Goal: Consume media (video, audio)

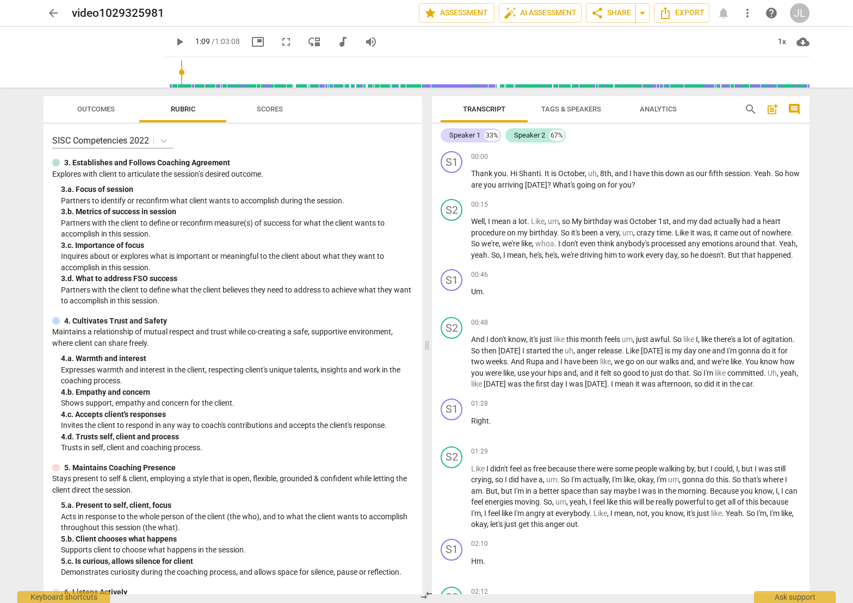
click at [170, 72] on input "range" at bounding box center [490, 72] width 640 height 35
click at [165, 72] on div "play_arrow 1:09 / 1:03:08 picture_in_picture fullscreen move_down audiotrack vo…" at bounding box center [487, 57] width 644 height 61
click at [170, 72] on input "range" at bounding box center [490, 72] width 640 height 35
click at [170, 71] on input "range" at bounding box center [490, 72] width 640 height 35
click at [274, 72] on input "range" at bounding box center [490, 72] width 640 height 35
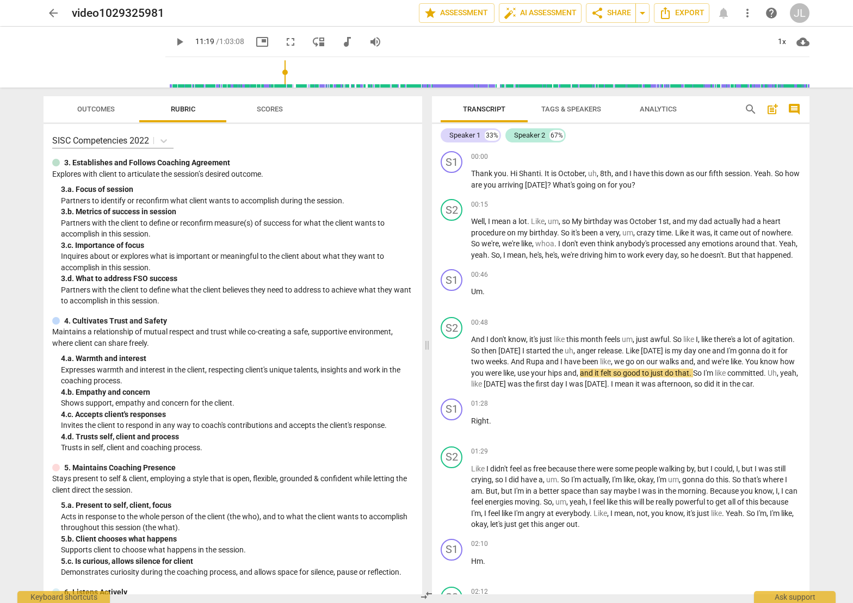
click at [313, 74] on input "range" at bounding box center [490, 72] width 640 height 35
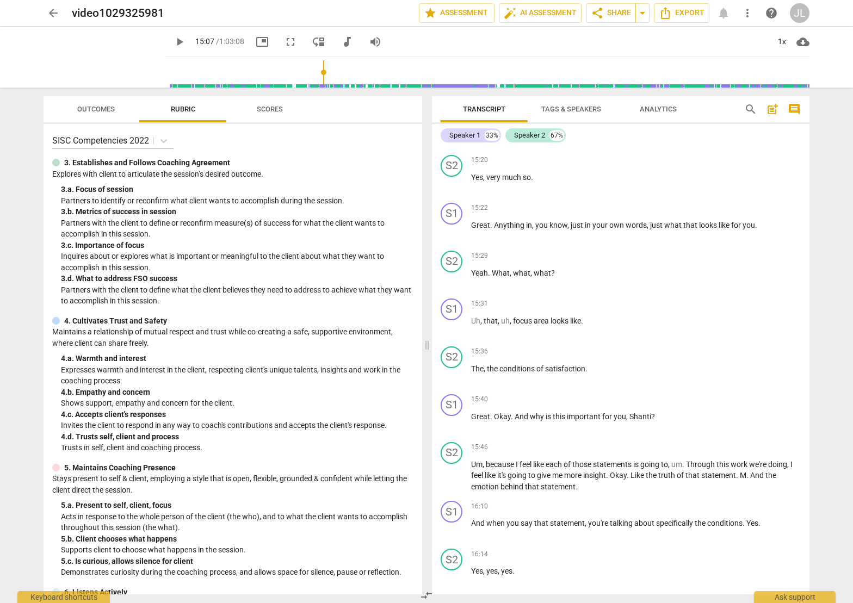
click at [294, 73] on input "range" at bounding box center [490, 72] width 640 height 35
click at [248, 75] on input "range" at bounding box center [490, 72] width 640 height 35
click at [209, 72] on input "range" at bounding box center [490, 72] width 640 height 35
click at [194, 72] on input "range" at bounding box center [490, 72] width 640 height 35
click at [174, 73] on input "range" at bounding box center [490, 72] width 640 height 35
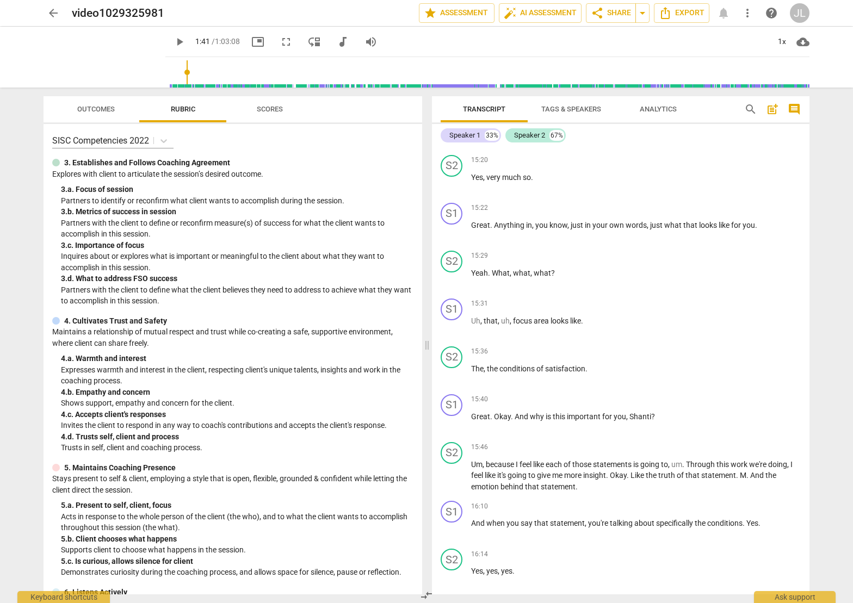
click at [170, 73] on input "range" at bounding box center [490, 72] width 640 height 35
click at [170, 72] on input "range" at bounding box center [490, 72] width 640 height 35
click at [180, 72] on input "range" at bounding box center [490, 72] width 640 height 35
click at [190, 71] on input "range" at bounding box center [490, 72] width 640 height 35
click at [201, 71] on input "range" at bounding box center [490, 72] width 640 height 35
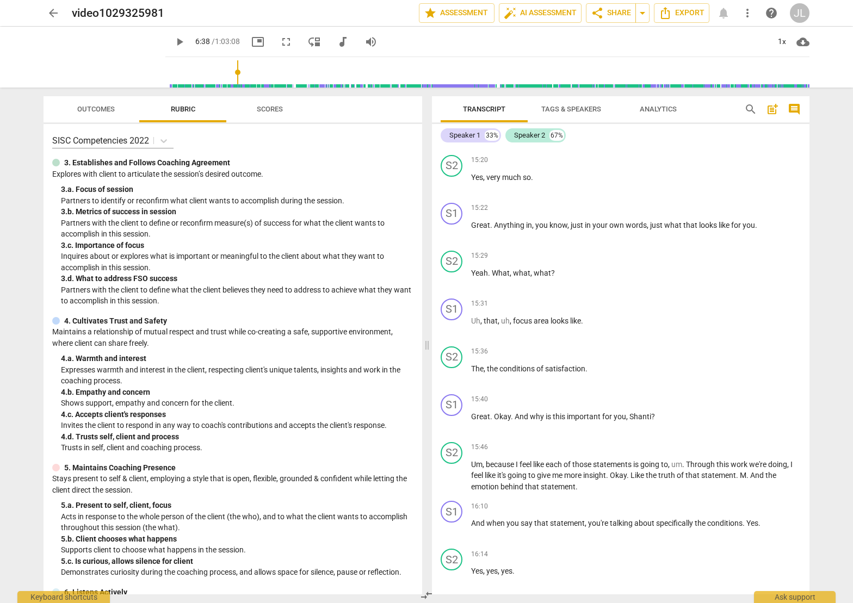
click at [225, 70] on input "range" at bounding box center [490, 72] width 640 height 35
click at [234, 70] on input "range" at bounding box center [490, 72] width 640 height 35
click at [248, 72] on input "range" at bounding box center [490, 72] width 640 height 35
click at [287, 71] on input "range" at bounding box center [490, 72] width 640 height 35
click at [293, 72] on input "range" at bounding box center [490, 72] width 640 height 35
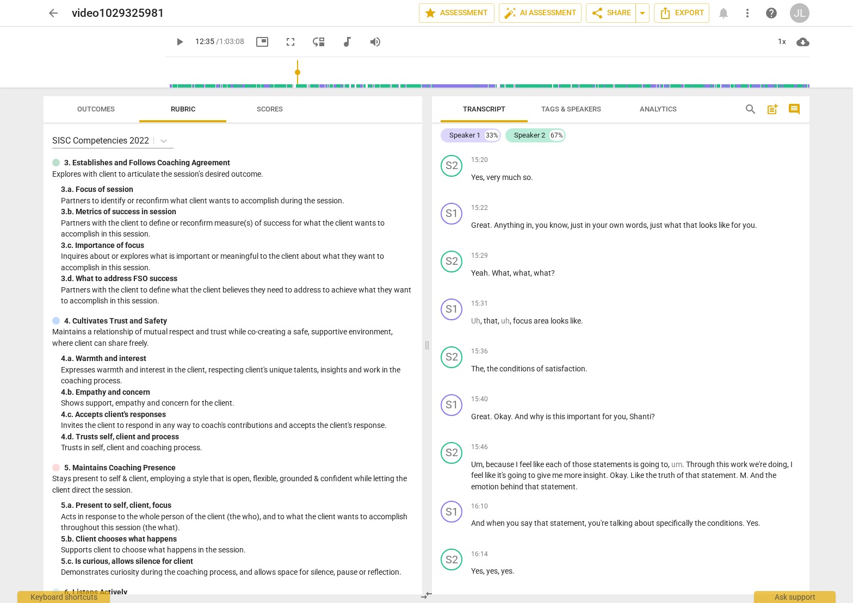
scroll to position [2832, 0]
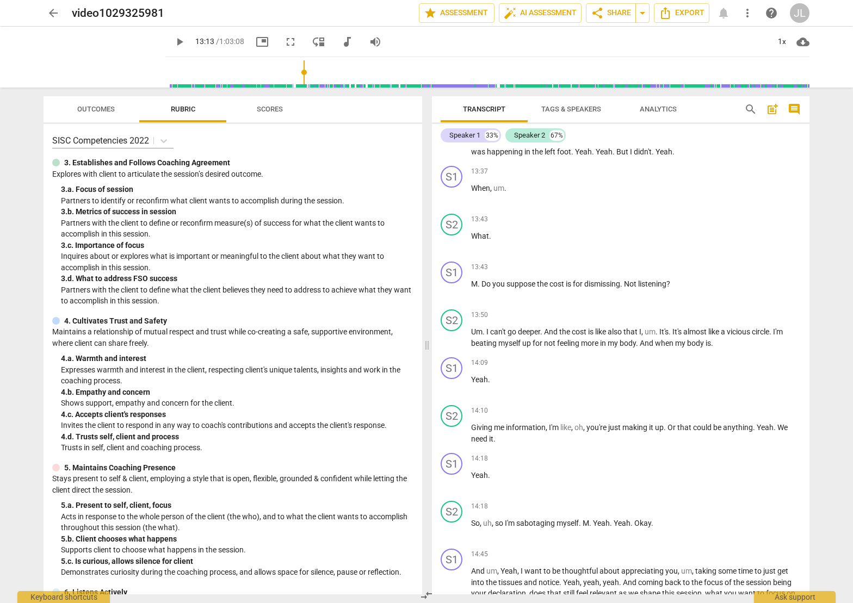
click at [647, 72] on input "range" at bounding box center [490, 72] width 640 height 35
type input "3707"
click at [795, 74] on input "range" at bounding box center [490, 72] width 640 height 35
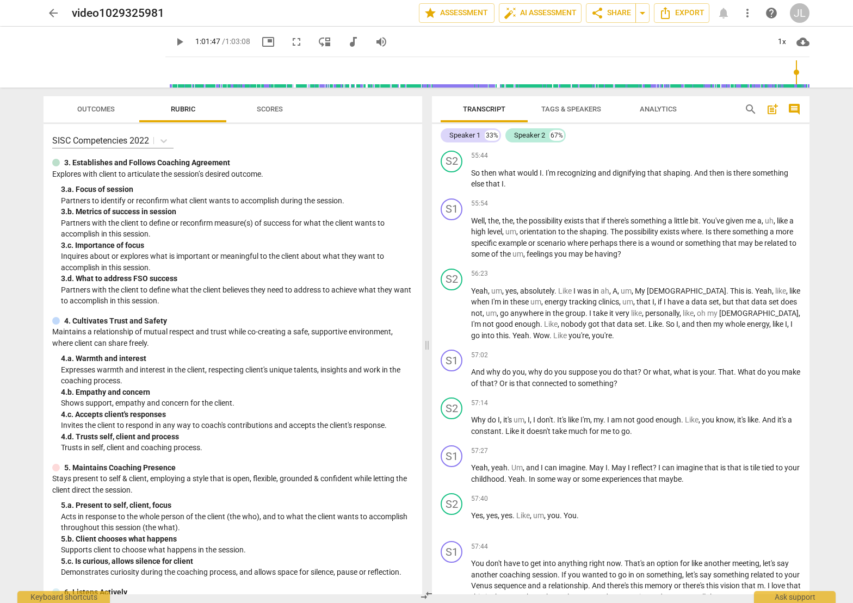
scroll to position [12789, 0]
